Goal: Task Accomplishment & Management: Complete application form

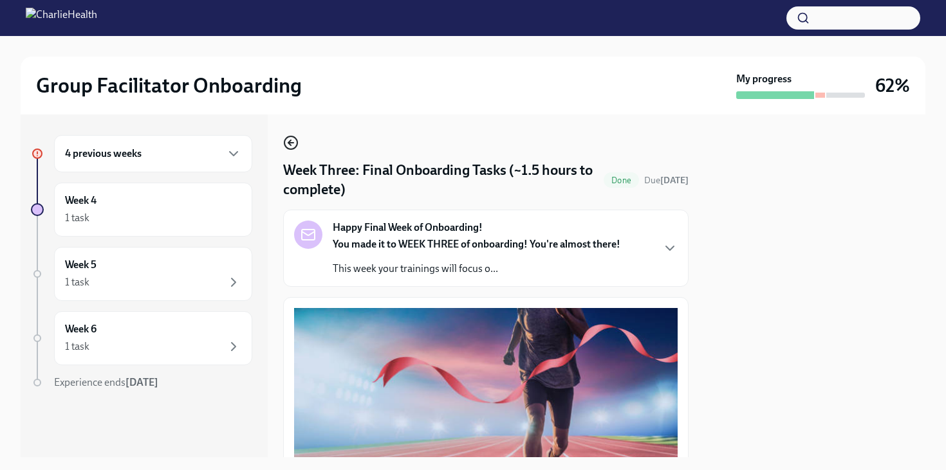
click at [292, 140] on icon "button" at bounding box center [290, 142] width 15 height 15
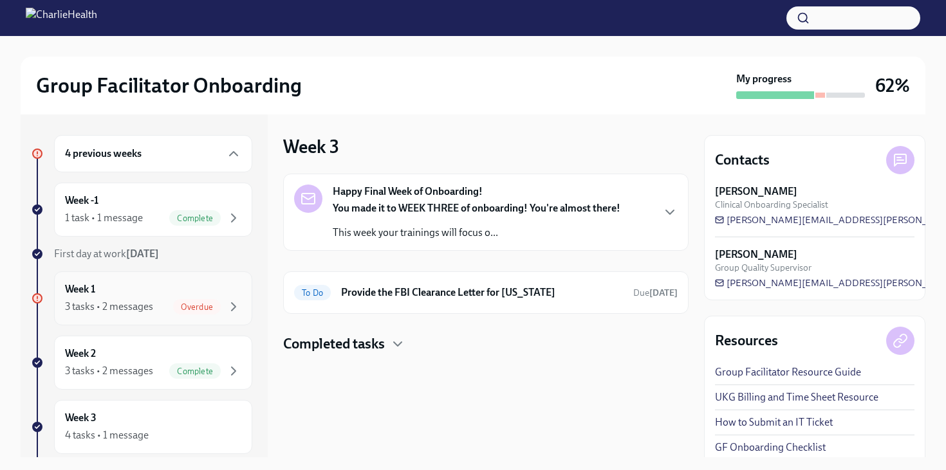
click at [152, 311] on div "3 tasks • 2 messages" at bounding box center [109, 307] width 88 height 14
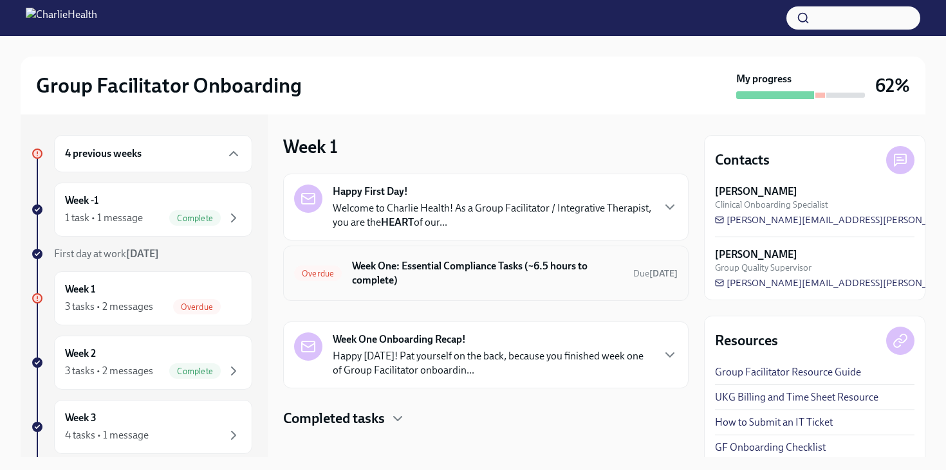
click at [464, 288] on div "Overdue Week One: Essential Compliance Tasks (~6.5 hours to complete) Due [DATE]" at bounding box center [485, 273] width 383 height 33
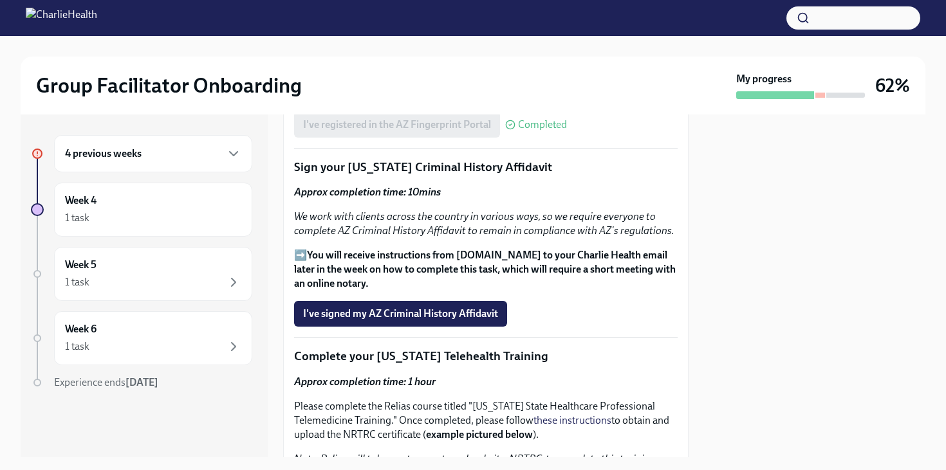
scroll to position [1648, 0]
click at [138, 216] on div "1 task" at bounding box center [153, 217] width 176 height 15
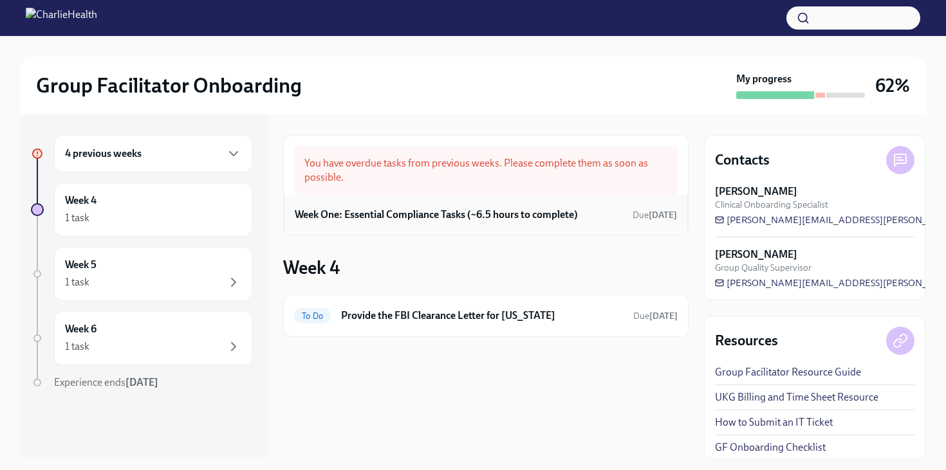
click at [370, 223] on div "Week One: Essential Compliance Tasks (~6.5 hours to complete) Due [DATE]" at bounding box center [486, 214] width 382 height 19
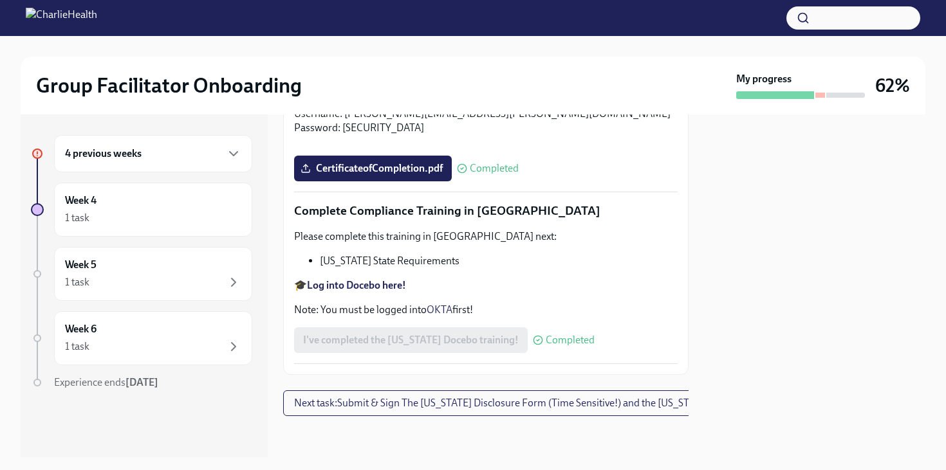
scroll to position [2849, 0]
click at [321, 401] on span "Next task : Submit & Sign The [US_STATE] Disclosure Form (Time Sensitive!) and …" at bounding box center [544, 403] width 500 height 13
